Goal: Navigation & Orientation: Find specific page/section

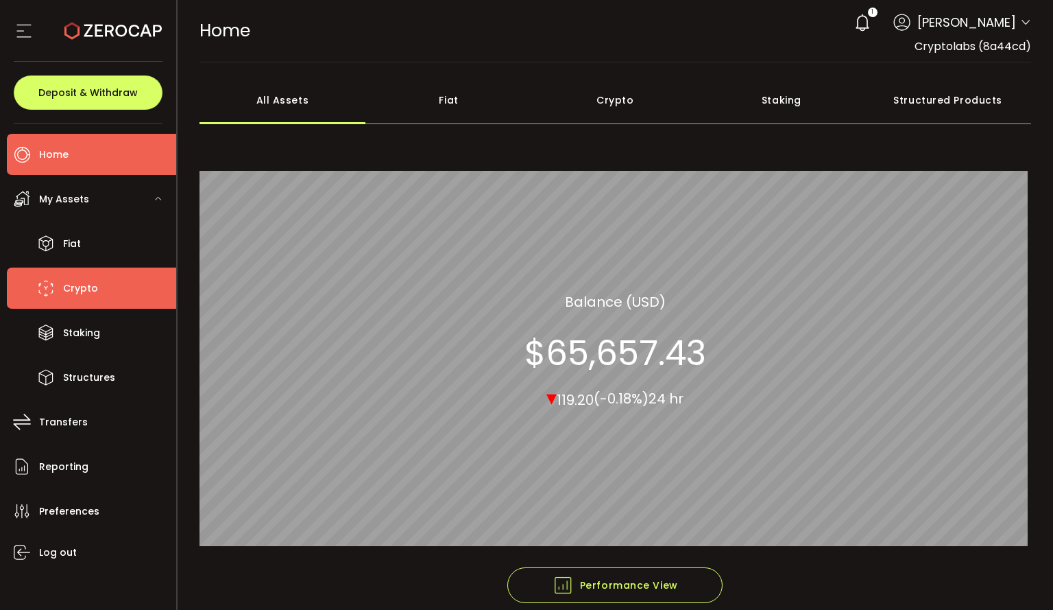
click at [119, 286] on li "Crypto" at bounding box center [91, 287] width 169 height 41
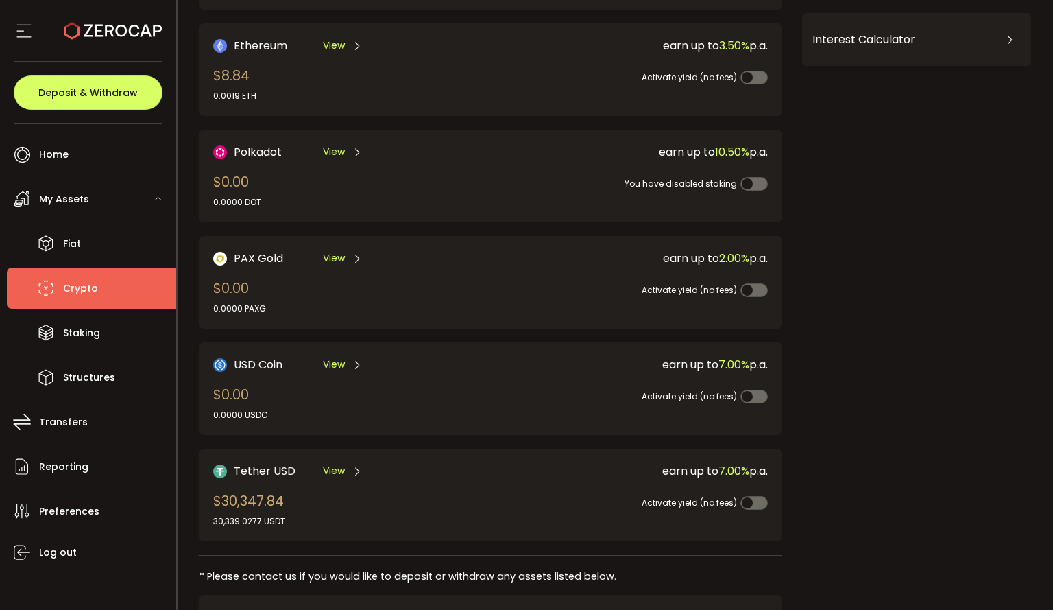
scroll to position [195, 0]
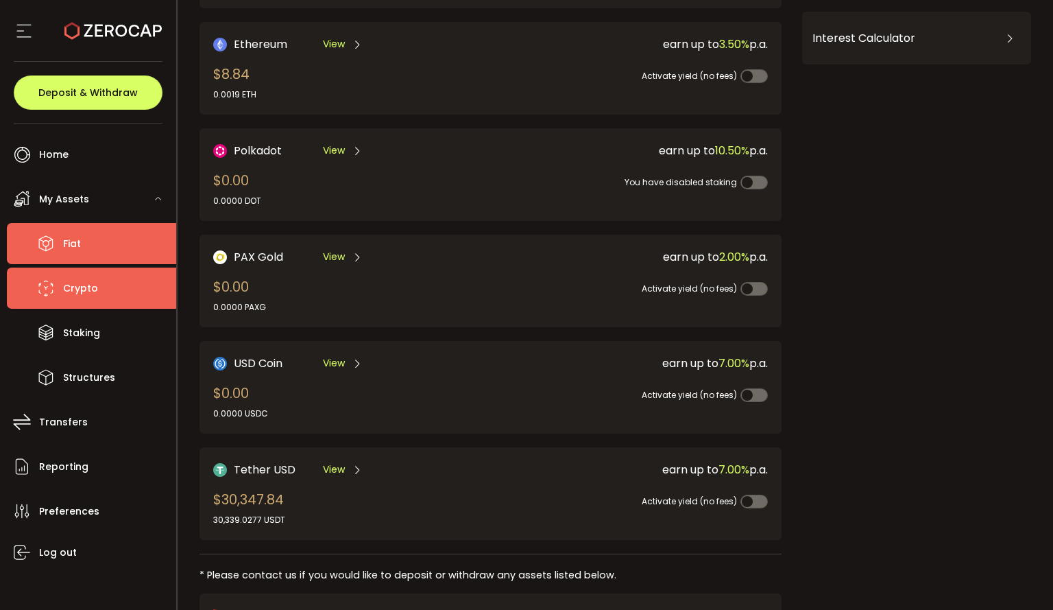
click at [70, 248] on span "Fiat" at bounding box center [72, 244] width 18 height 20
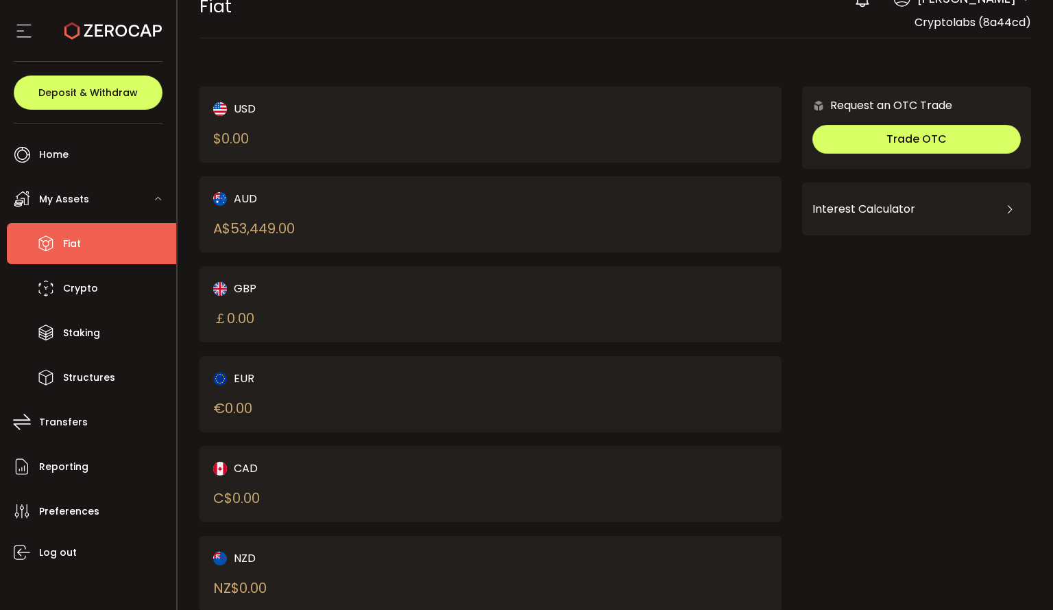
scroll to position [62, 0]
